Goal: Information Seeking & Learning: Learn about a topic

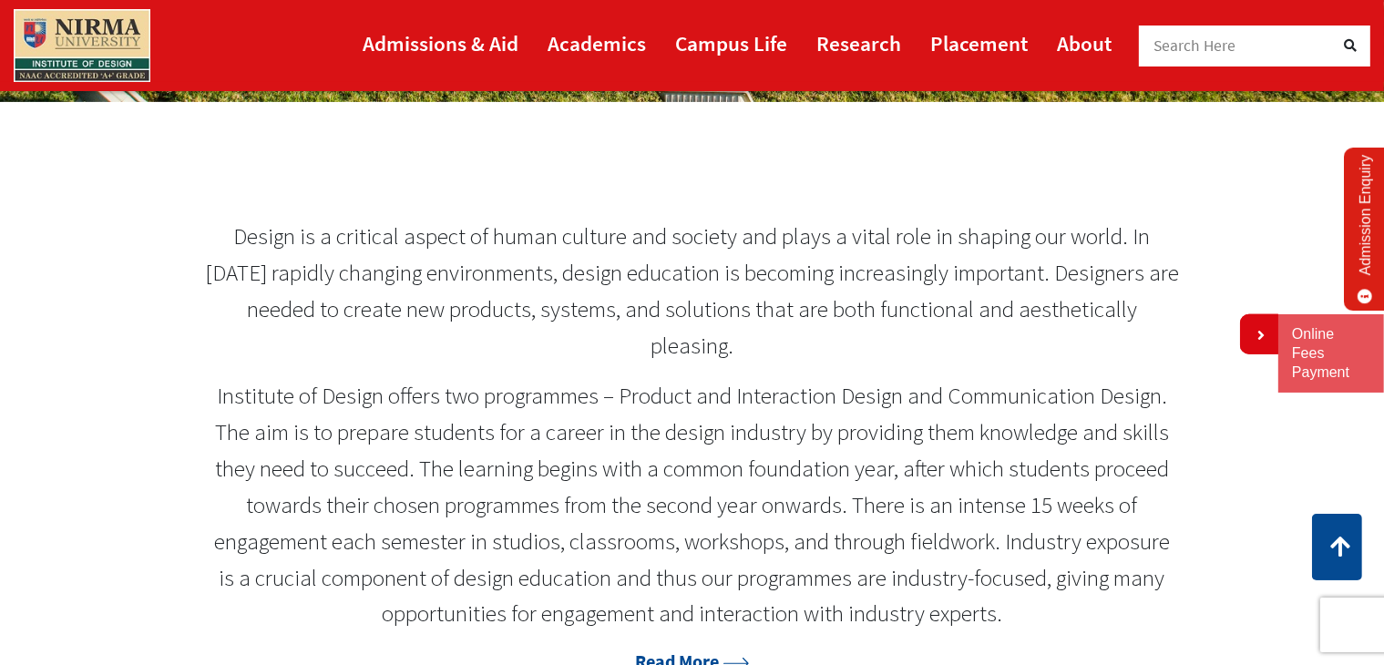
scroll to position [746, 0]
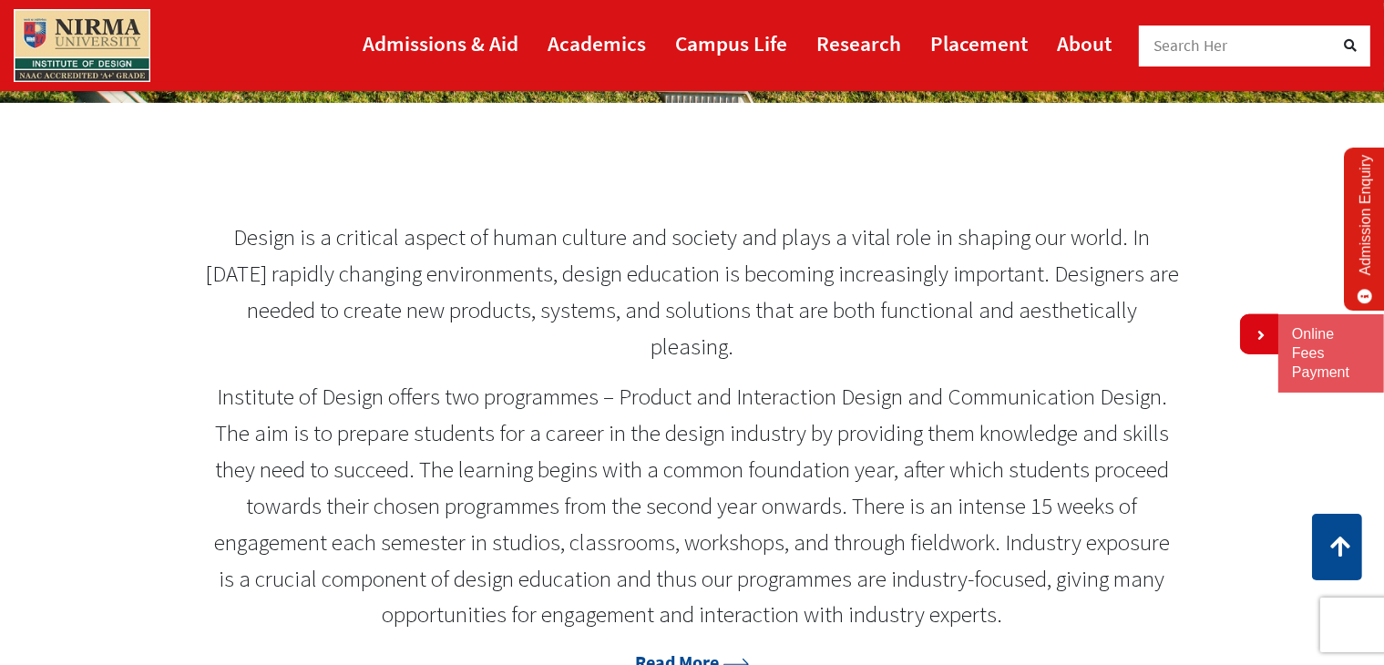
drag, startPoint x: 236, startPoint y: 229, endPoint x: 781, endPoint y: 327, distance: 553.7
click at [781, 327] on p "Design is a critical aspect of human culture and society and plays a vital role…" at bounding box center [692, 292] width 975 height 145
drag, startPoint x: 727, startPoint y: 347, endPoint x: 241, endPoint y: 252, distance: 495.9
click at [241, 252] on p "Design is a critical aspect of human culture and society and plays a vital role…" at bounding box center [692, 292] width 975 height 145
click at [238, 234] on p "Design is a critical aspect of human culture and society and plays a vital role…" at bounding box center [692, 292] width 975 height 145
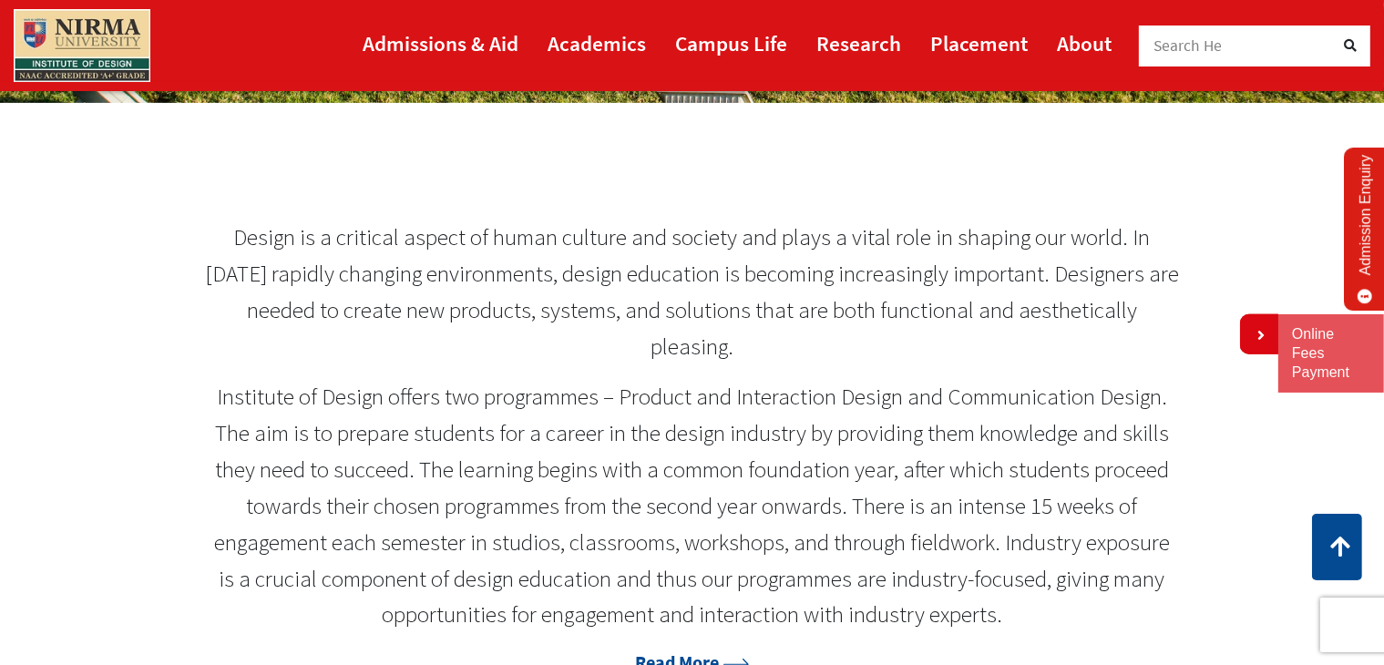
click at [238, 234] on p "Design is a critical aspect of human culture and society and plays a vital role…" at bounding box center [692, 292] width 975 height 145
drag, startPoint x: 242, startPoint y: 229, endPoint x: 765, endPoint y: 496, distance: 587.3
click at [765, 496] on div "Design is a critical aspect of human culture and society and plays a vital role…" at bounding box center [692, 448] width 975 height 457
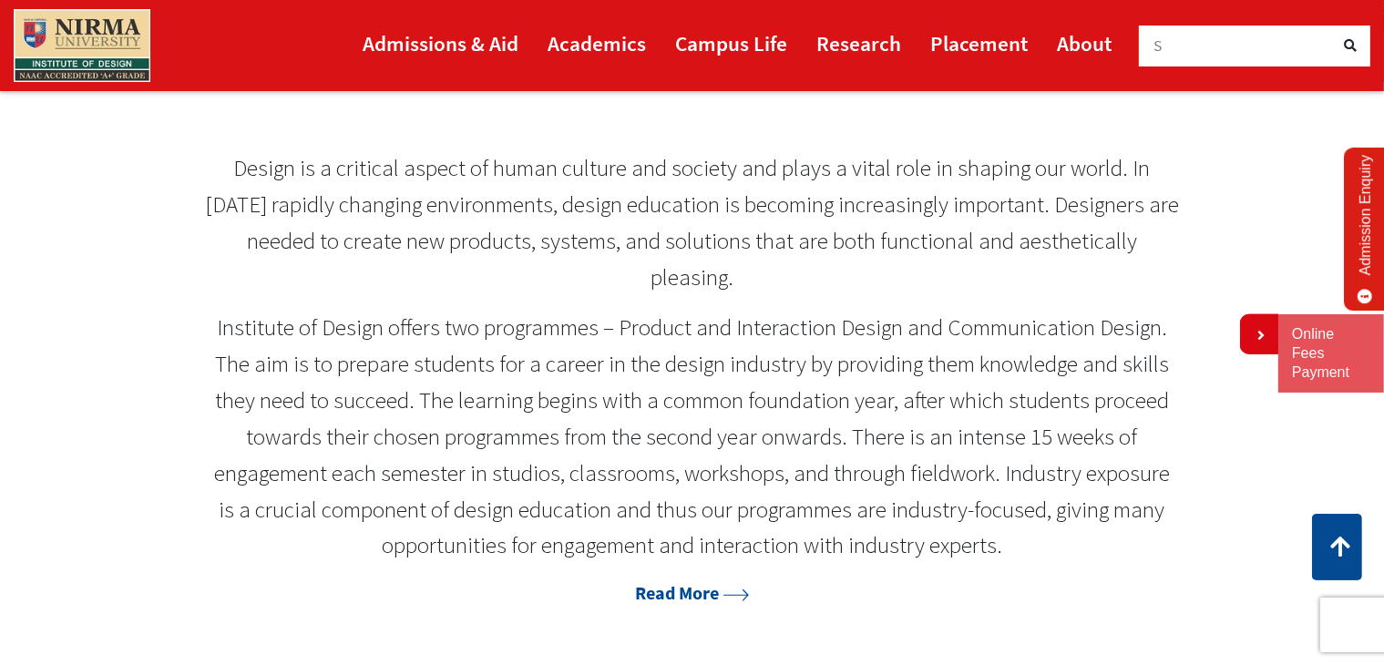
scroll to position [818, 0]
click at [736, 597] on link "Read More" at bounding box center [691, 590] width 113 height 23
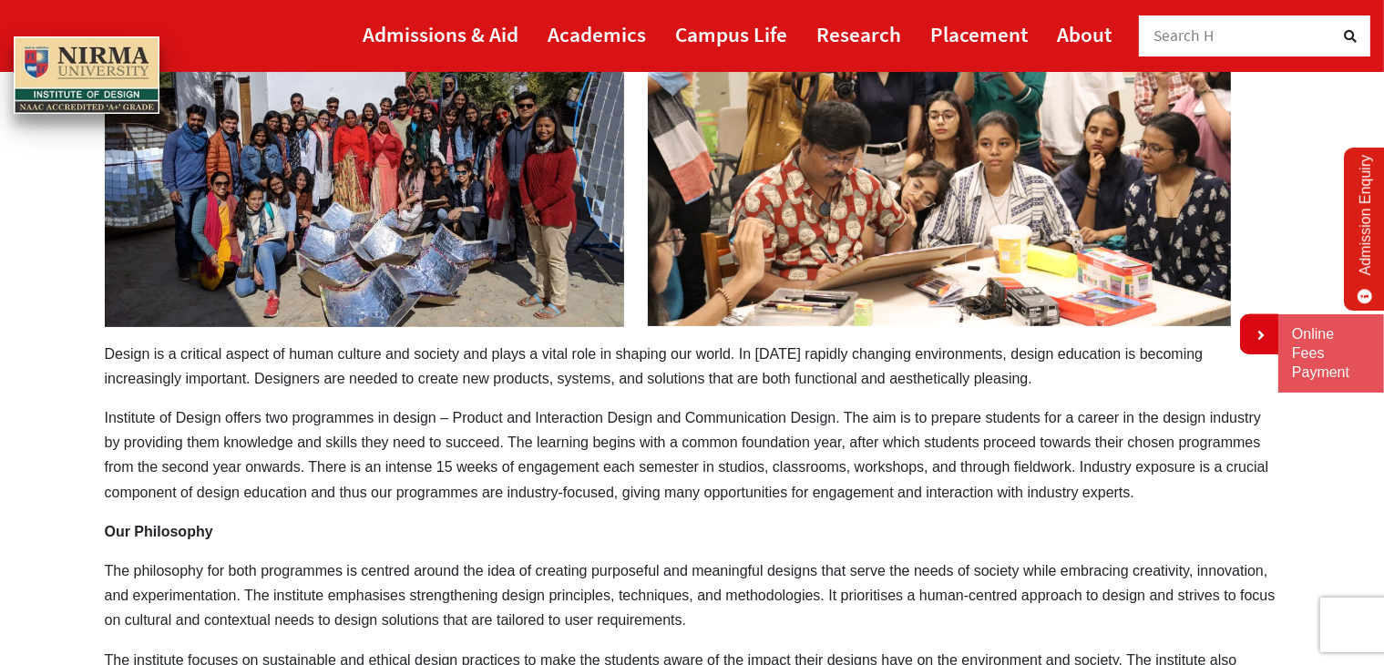
scroll to position [352, 0]
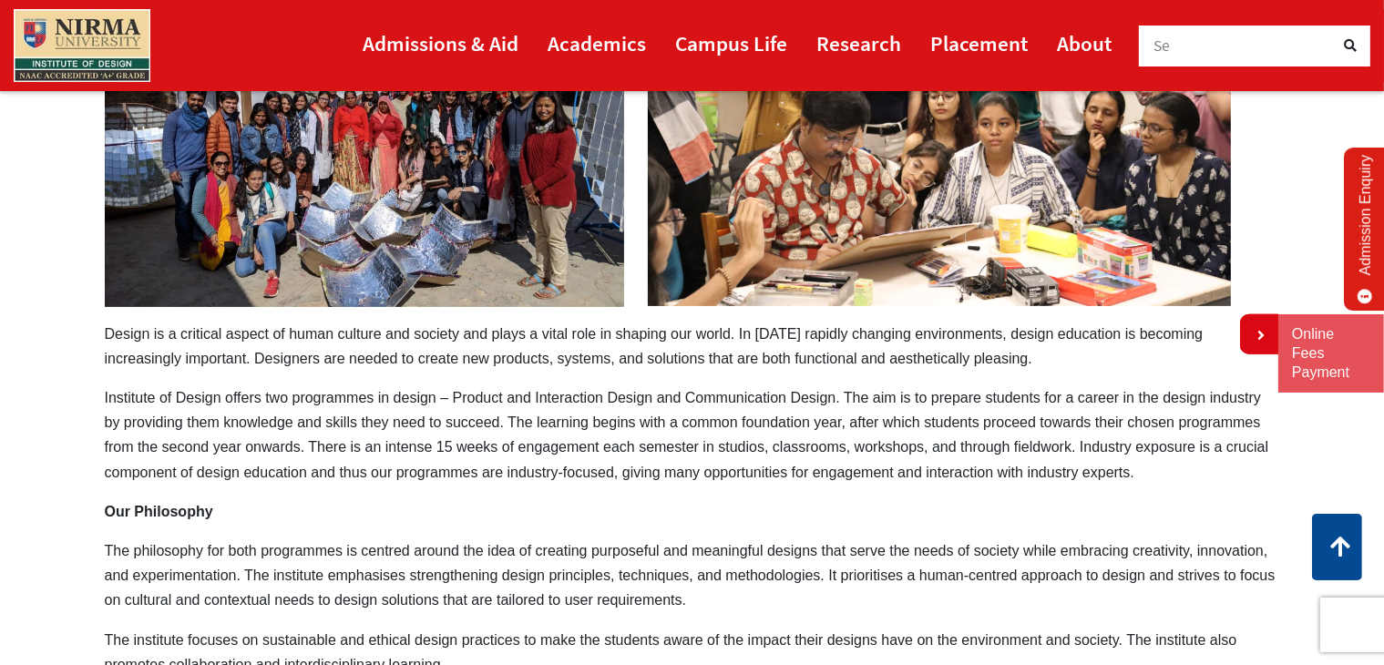
drag, startPoint x: 104, startPoint y: 328, endPoint x: 580, endPoint y: 475, distance: 498.7
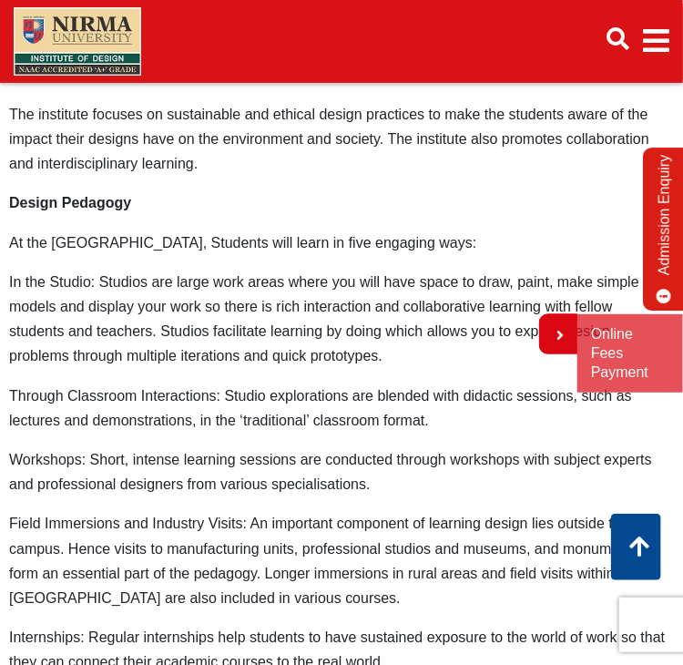
scroll to position [1644, 0]
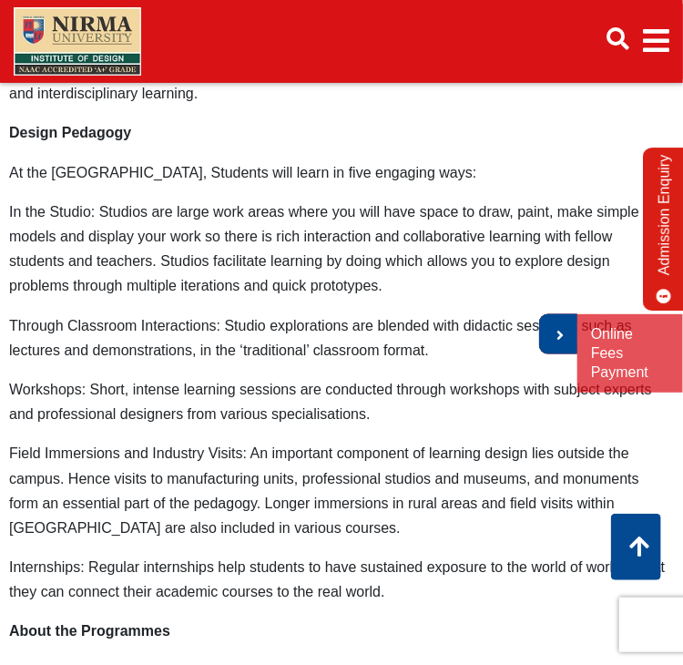
click at [561, 336] on icon at bounding box center [558, 335] width 11 height 15
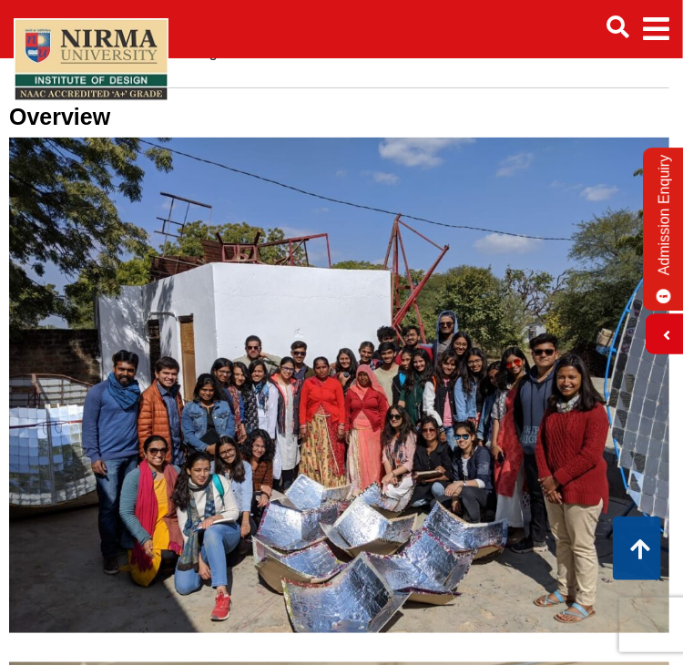
scroll to position [0, 0]
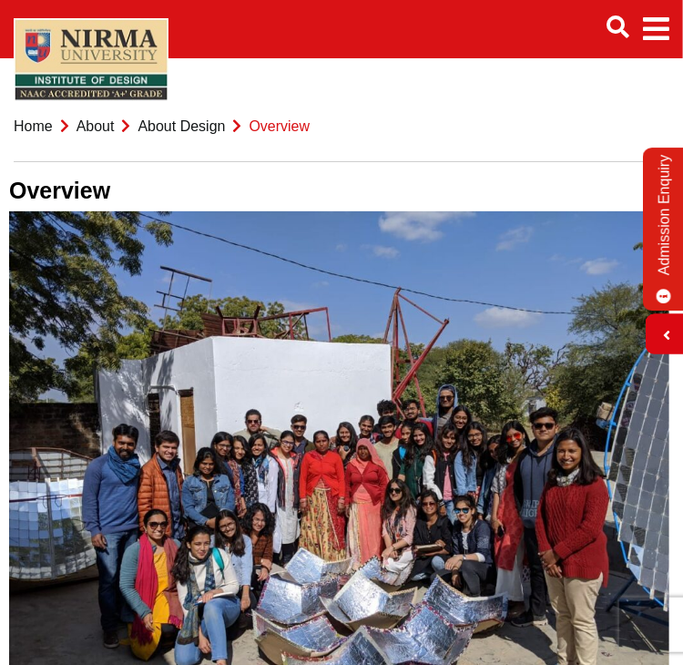
click at [112, 134] on link "About" at bounding box center [96, 125] width 38 height 15
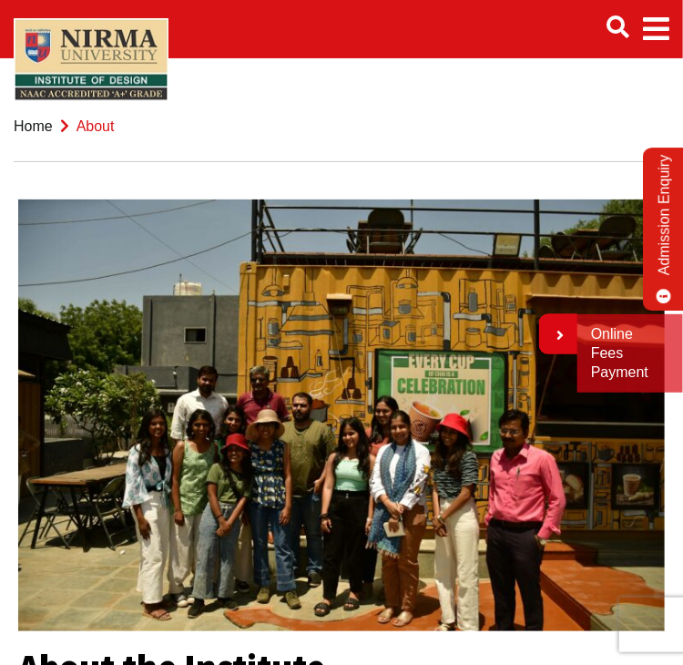
click at [33, 134] on link "Home" at bounding box center [33, 125] width 39 height 15
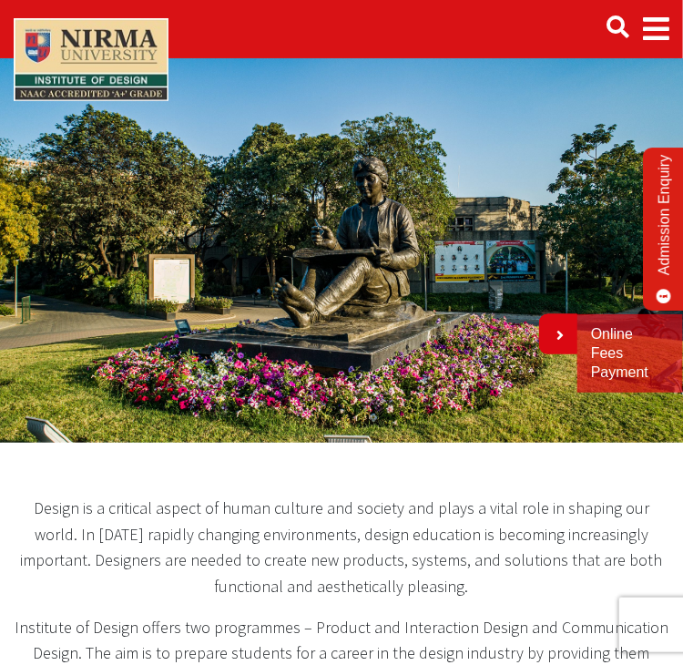
click at [658, 27] on span "Main navigation" at bounding box center [656, 29] width 26 height 51
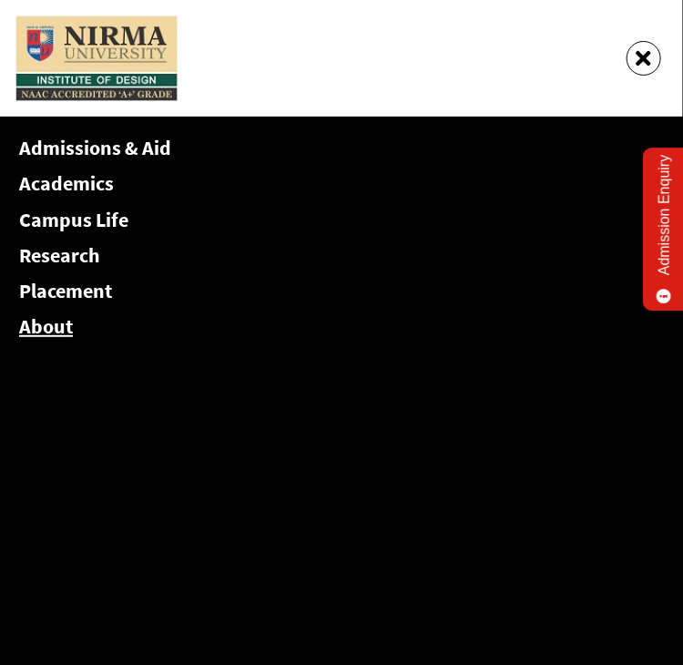
click at [69, 318] on link "About" at bounding box center [46, 326] width 54 height 26
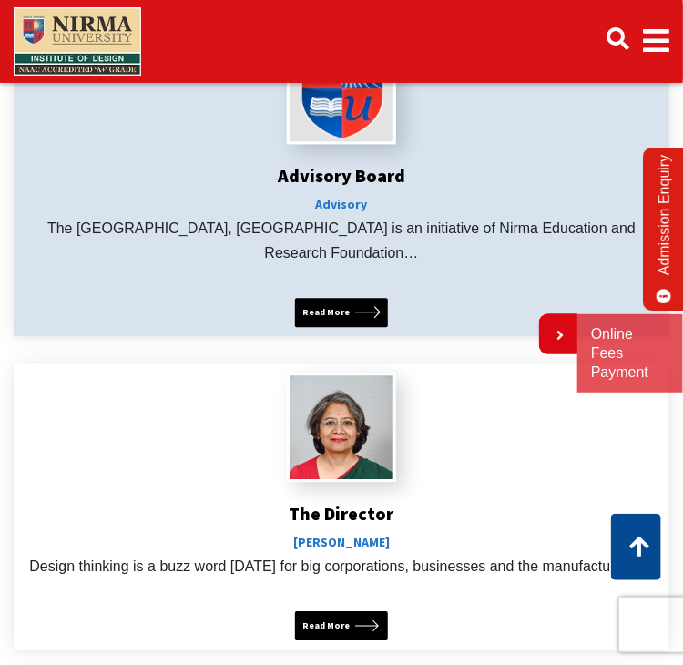
scroll to position [973, 0]
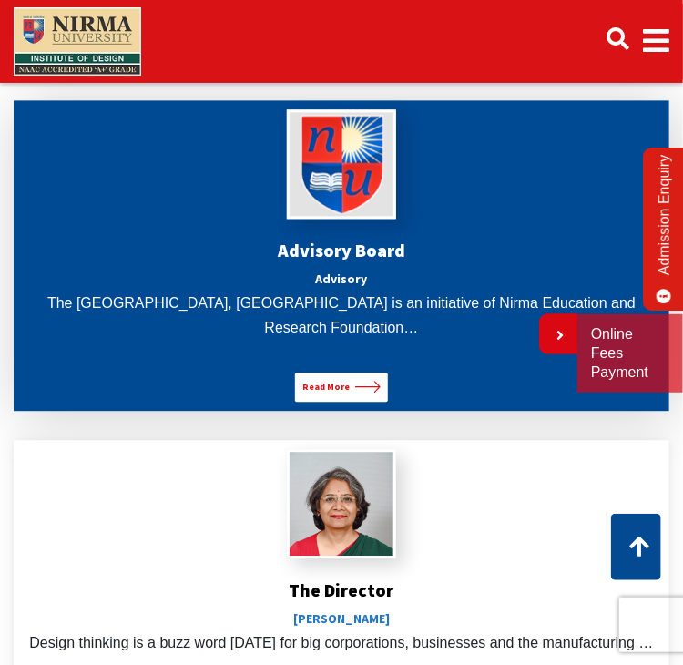
click at [303, 395] on span "Read More" at bounding box center [326, 387] width 47 height 15
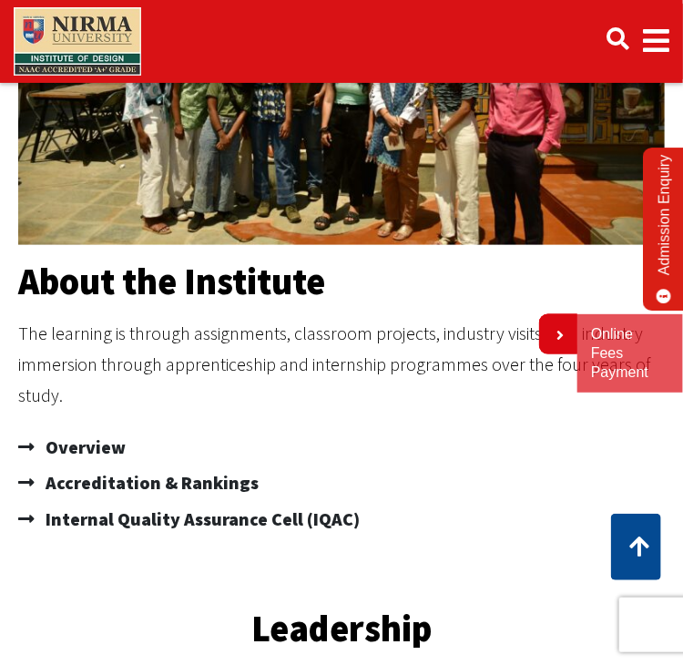
scroll to position [397, 0]
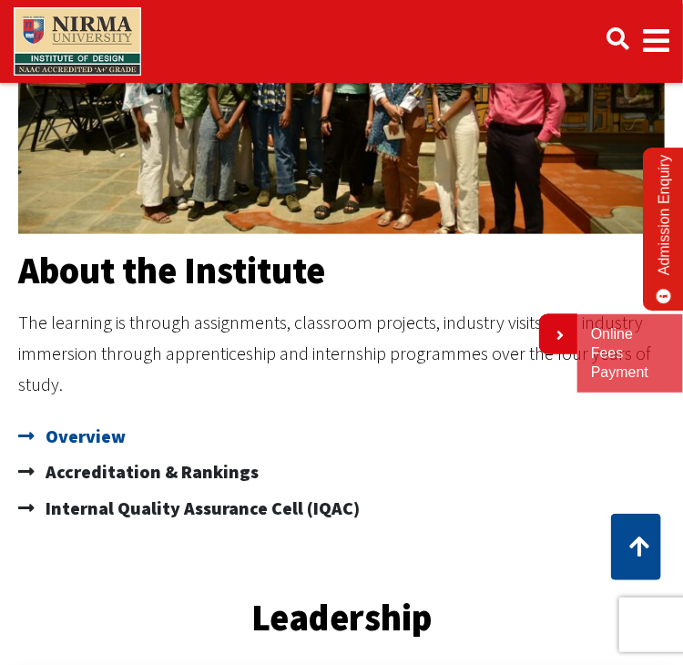
click at [106, 447] on span "Overview" at bounding box center [83, 436] width 85 height 36
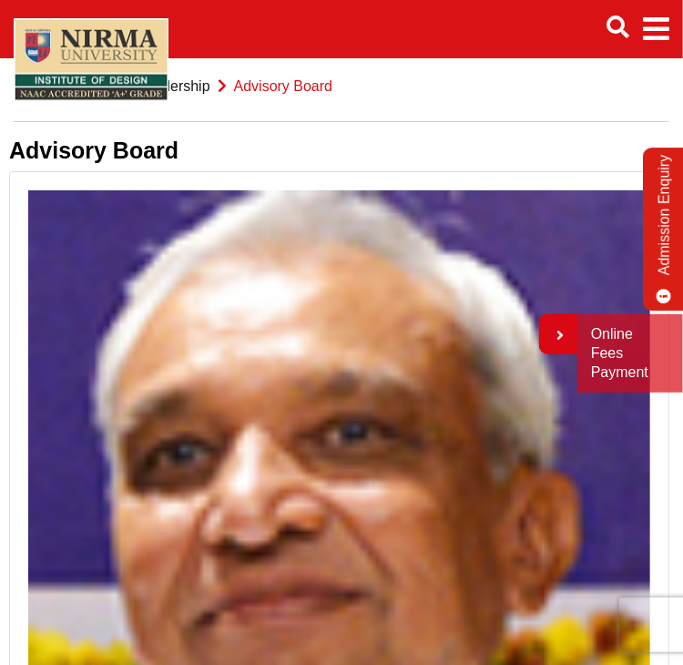
scroll to position [40, 0]
click at [118, 351] on img at bounding box center [339, 605] width 622 height 830
click at [168, 98] on li "Leadership" at bounding box center [163, 86] width 96 height 25
click at [166, 94] on link "Leadership" at bounding box center [175, 85] width 72 height 15
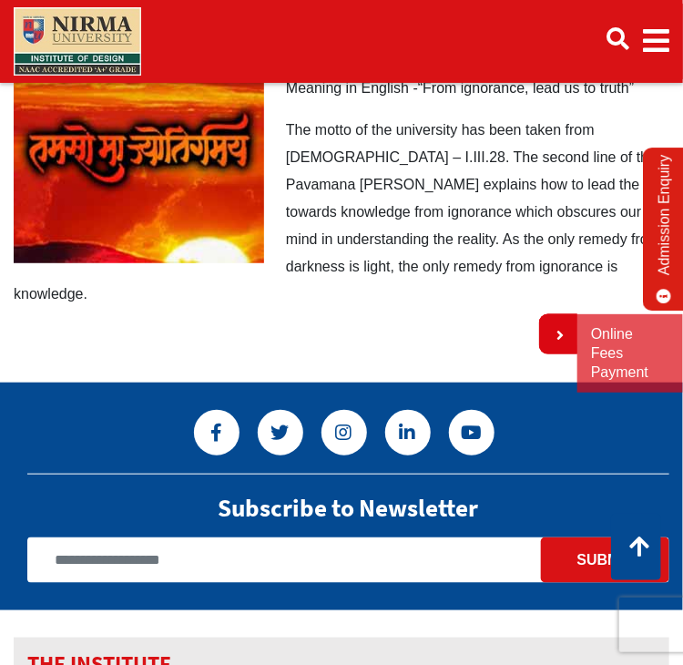
scroll to position [3535, 0]
